Goal: Task Accomplishment & Management: Manage account settings

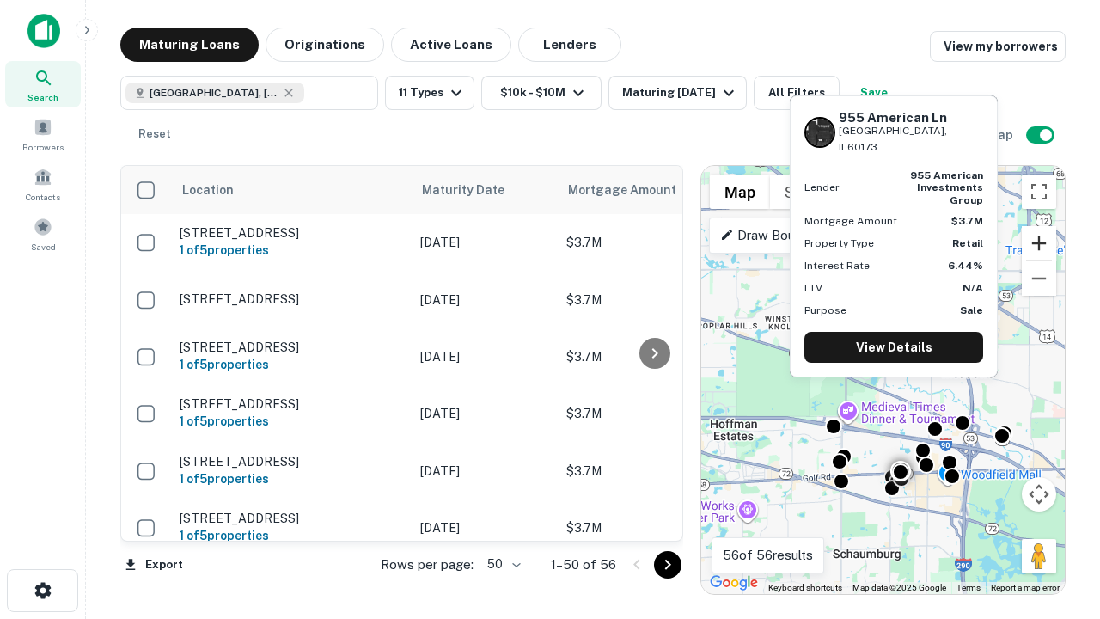
click at [1039, 243] on button "Zoom in" at bounding box center [1039, 243] width 34 height 34
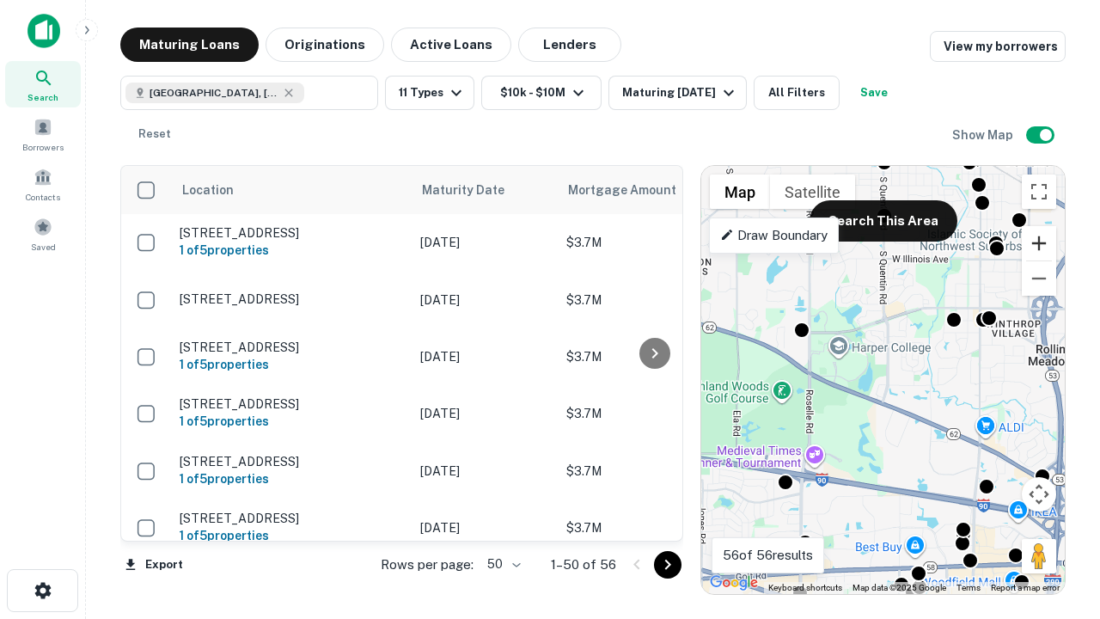
click at [1039, 243] on button "Zoom in" at bounding box center [1039, 243] width 34 height 34
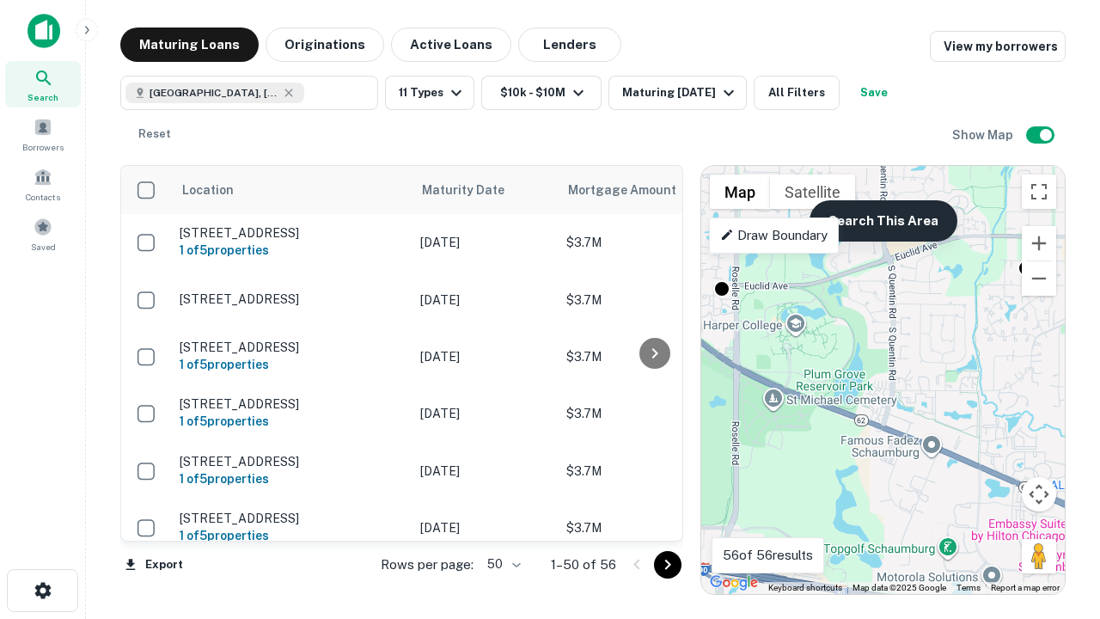
click at [883, 221] on button "Search This Area" at bounding box center [883, 220] width 148 height 41
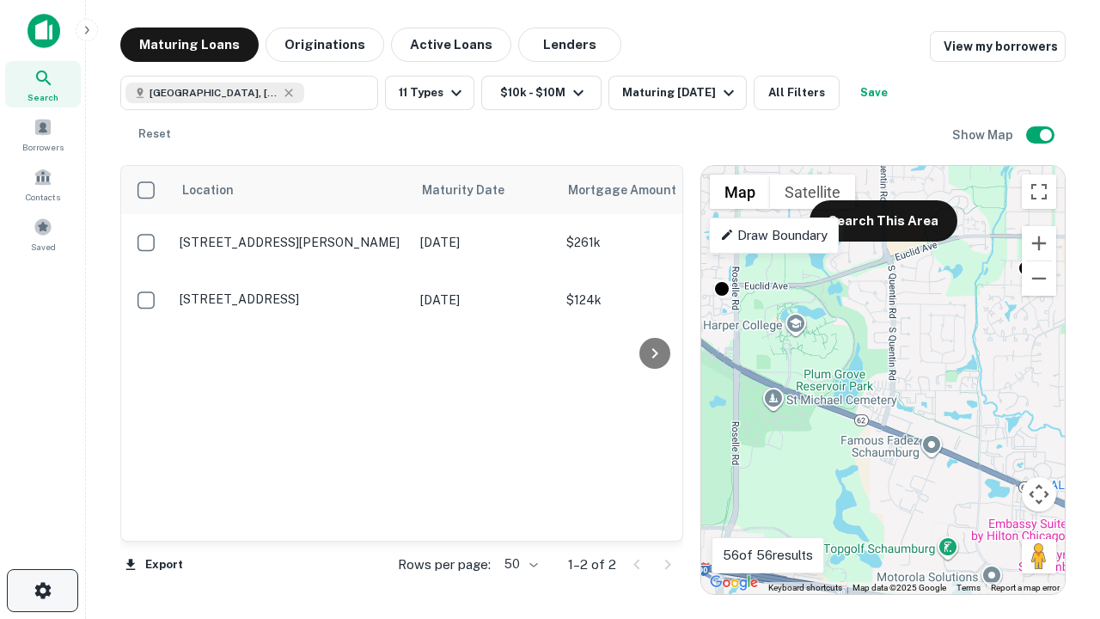
click at [42, 590] on icon "button" at bounding box center [43, 590] width 21 height 21
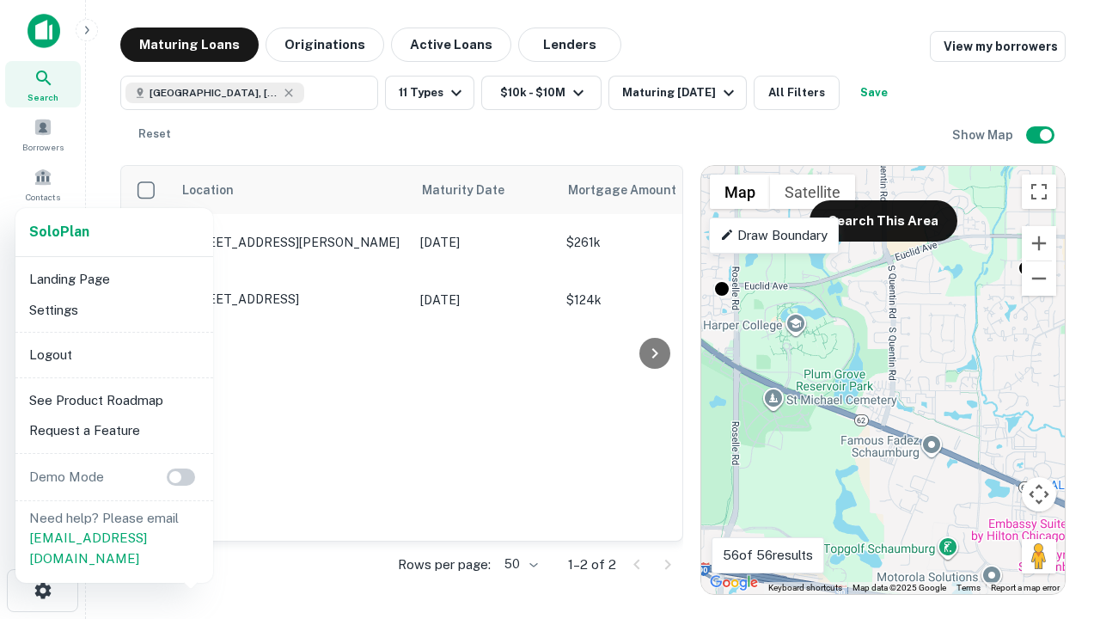
click at [113, 354] on li "Logout" at bounding box center [114, 354] width 184 height 31
